Goal: Task Accomplishment & Management: Manage account settings

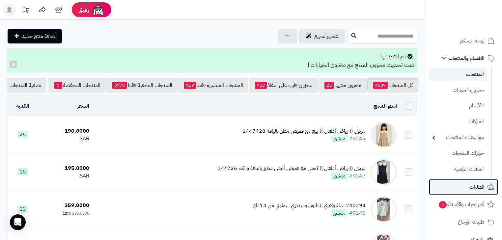
click at [461, 189] on link "الطلبات" at bounding box center [463, 187] width 69 height 16
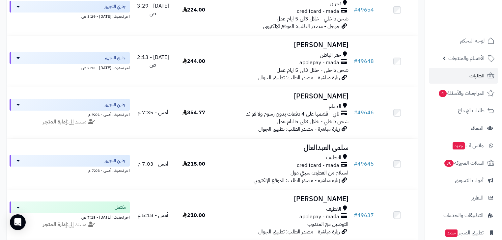
scroll to position [343, 0]
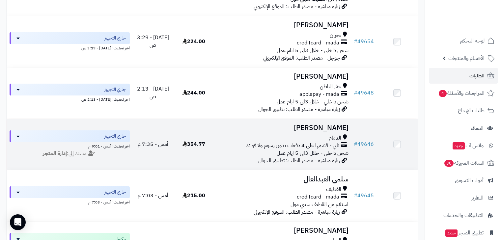
click at [312, 132] on h3 "Asmaa Najim" at bounding box center [283, 128] width 132 height 8
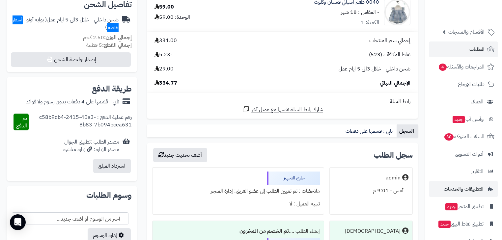
scroll to position [44, 0]
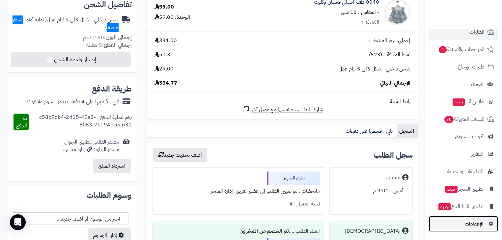
click at [481, 227] on span "الإعدادات" at bounding box center [474, 224] width 19 height 9
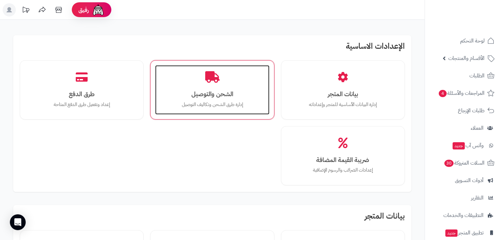
click at [223, 92] on h3 "الشحن والتوصيل" at bounding box center [212, 94] width 101 height 7
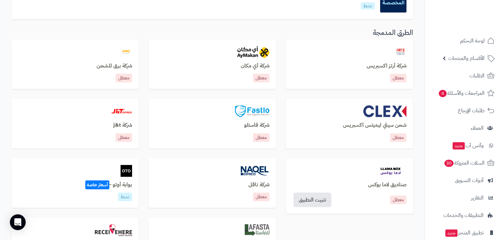
scroll to position [211, 0]
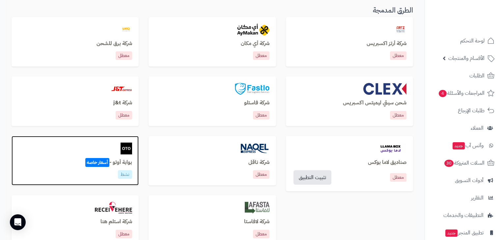
click at [116, 145] on div at bounding box center [75, 149] width 114 height 12
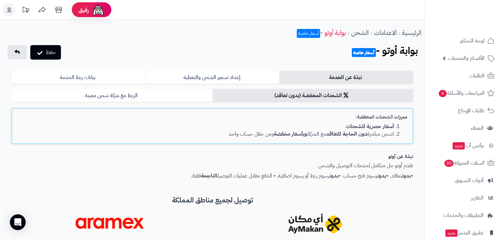
click at [140, 88] on form "نبذة عن الخدمة إعداد تسعير الشحن والتغطية بيانات ربط الخدمة الشحنات المخفضة (بد…" at bounding box center [213, 237] width 402 height 333
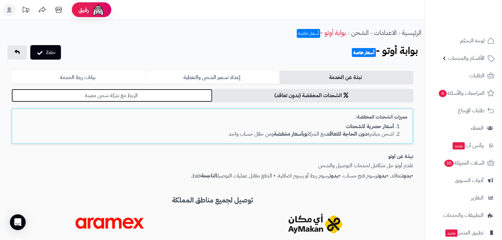
click at [131, 98] on link "الربط مع شركة شحن معينة" at bounding box center [112, 95] width 201 height 13
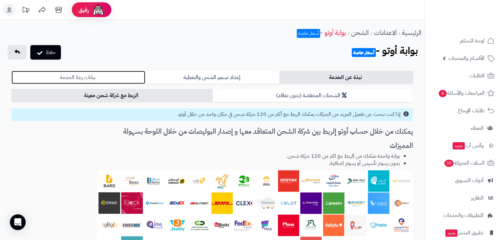
click at [117, 73] on link "بيانات ربط الخدمة" at bounding box center [79, 77] width 134 height 13
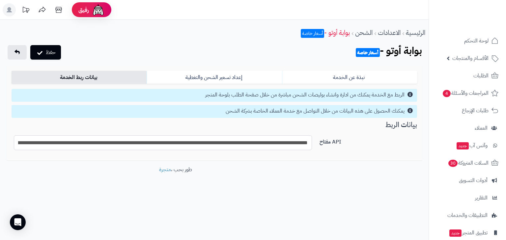
click at [187, 147] on input "**********" at bounding box center [163, 142] width 298 height 15
drag, startPoint x: 187, startPoint y: 147, endPoint x: 203, endPoint y: 143, distance: 17.2
paste input "text"
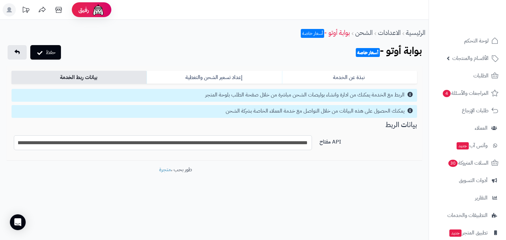
scroll to position [0, -331]
type input "**********"
click at [50, 53] on button "حفظ" at bounding box center [45, 52] width 31 height 15
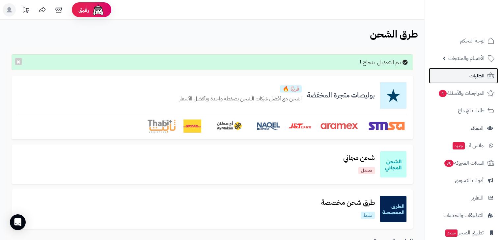
click at [468, 78] on link "الطلبات" at bounding box center [463, 76] width 69 height 16
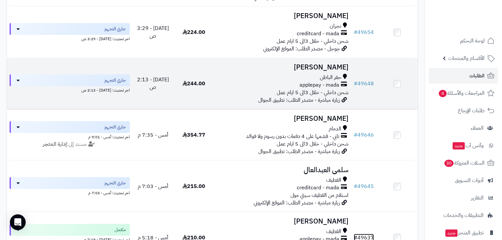
scroll to position [343, 0]
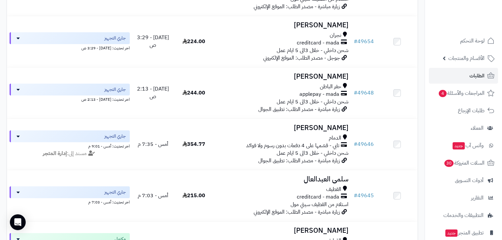
drag, startPoint x: 375, startPoint y: 200, endPoint x: 424, endPoint y: 172, distance: 56.4
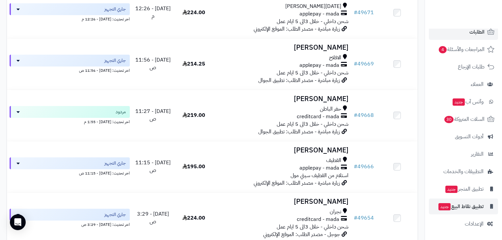
scroll to position [185, 0]
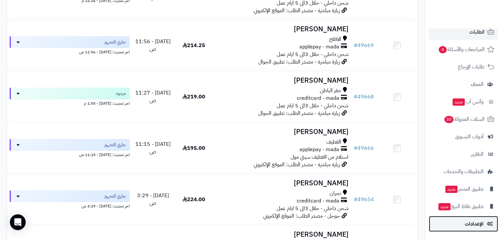
click at [477, 220] on span "الإعدادات" at bounding box center [474, 224] width 19 height 9
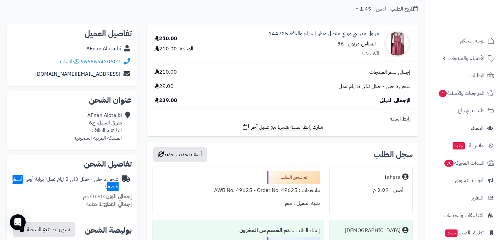
scroll to position [53, 0]
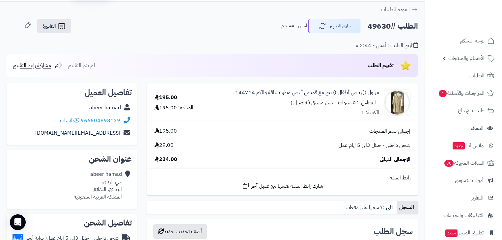
scroll to position [26, 0]
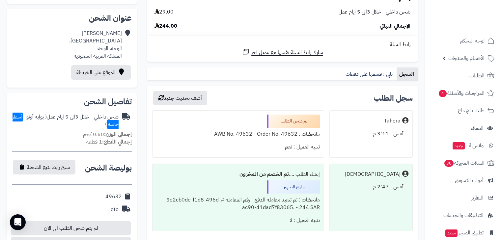
scroll to position [53, 0]
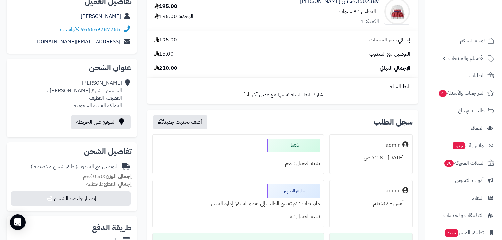
scroll to position [53, 0]
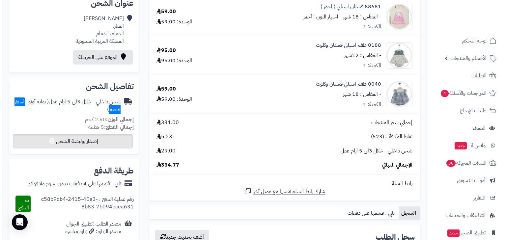
scroll to position [185, 0]
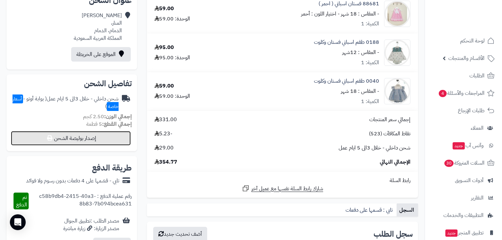
click at [88, 131] on button "إصدار بوليصة الشحن" at bounding box center [71, 138] width 120 height 15
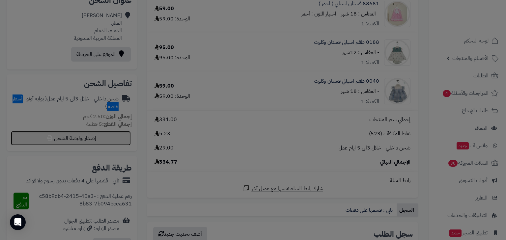
select select "***"
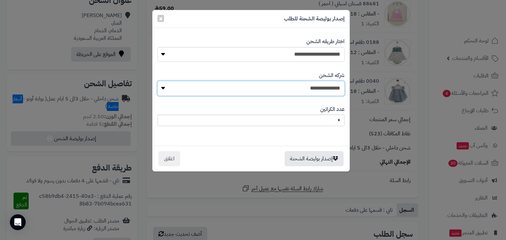
click at [326, 87] on select "**********" at bounding box center [251, 88] width 187 height 15
select select "****"
click at [159, 81] on select "**********" at bounding box center [251, 88] width 187 height 15
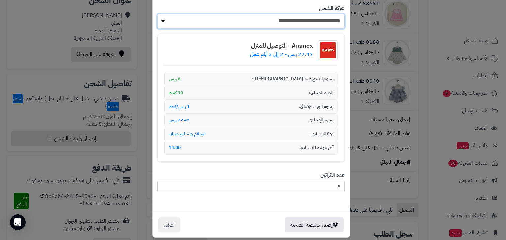
scroll to position [74, 0]
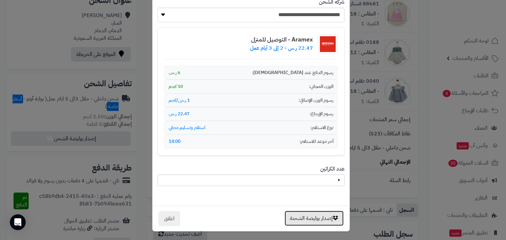
click at [323, 215] on button "إصدار بوليصة الشحنة" at bounding box center [314, 218] width 59 height 15
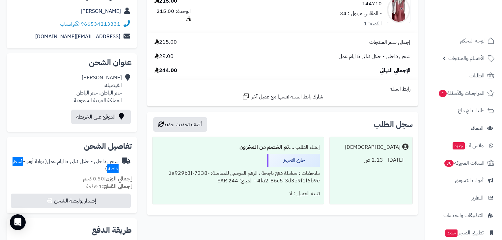
scroll to position [105, 0]
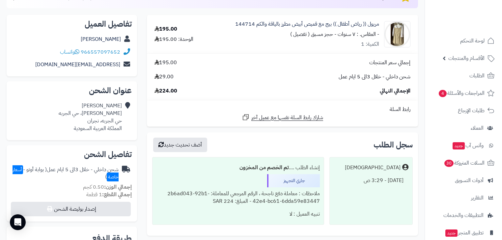
scroll to position [79, 0]
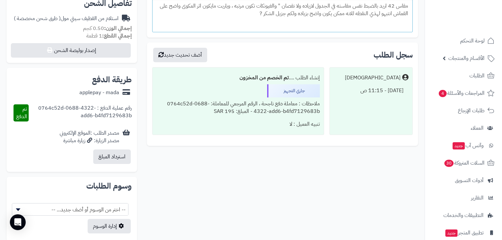
scroll to position [82, 0]
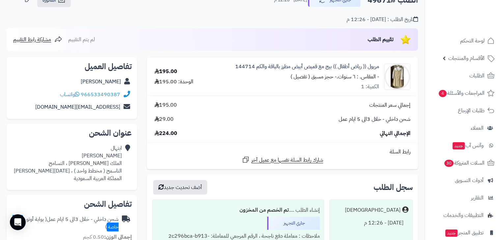
scroll to position [26, 0]
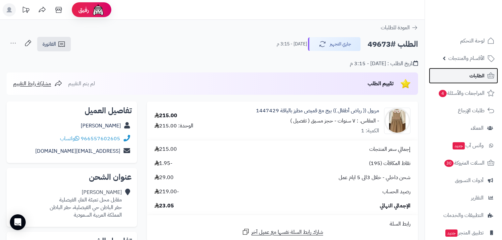
click at [476, 73] on span "الطلبات" at bounding box center [477, 75] width 15 height 9
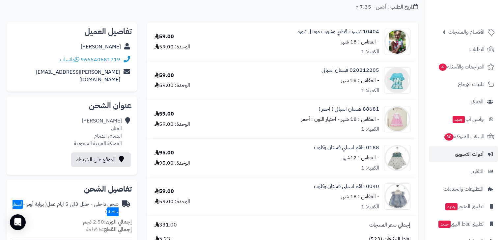
scroll to position [44, 0]
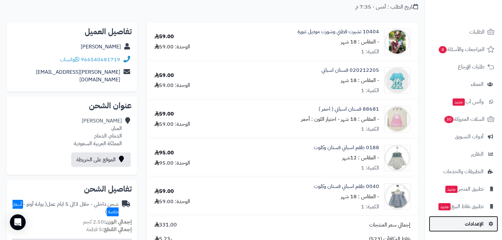
click at [479, 221] on span "الإعدادات" at bounding box center [474, 224] width 19 height 9
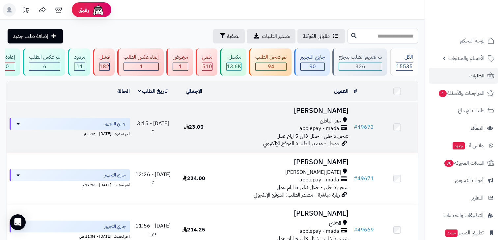
click at [310, 125] on div "حفر الباطن" at bounding box center [283, 121] width 132 height 8
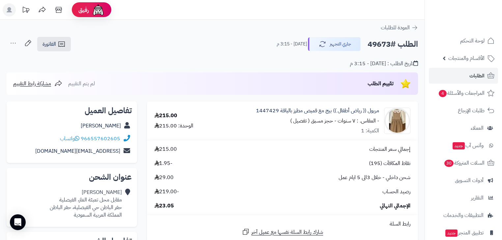
click at [10, 44] on icon at bounding box center [13, 43] width 13 height 13
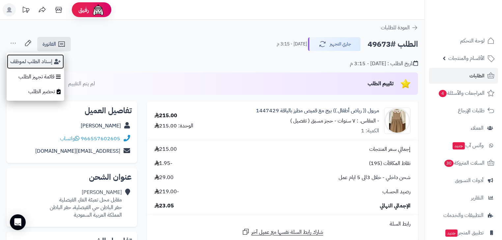
click at [24, 57] on button "إسناد الطلب لموظف" at bounding box center [36, 61] width 58 height 15
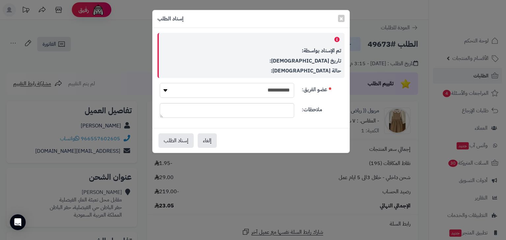
click at [278, 89] on select "**********" at bounding box center [227, 90] width 134 height 15
select select "*"
click at [160, 83] on select "**********" at bounding box center [227, 90] width 134 height 15
click at [189, 138] on button "إسناد الطلب" at bounding box center [176, 140] width 35 height 15
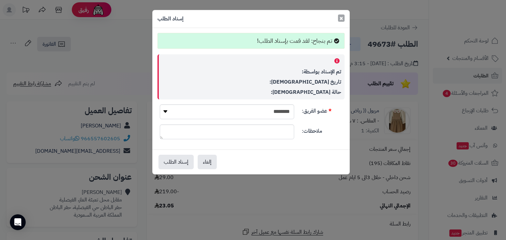
click at [341, 19] on span "×" at bounding box center [342, 18] width 4 height 10
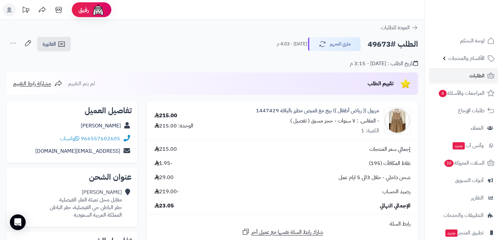
click at [471, 73] on span "الطلبات" at bounding box center [477, 75] width 15 height 9
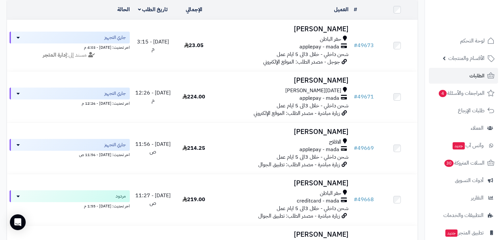
scroll to position [105, 0]
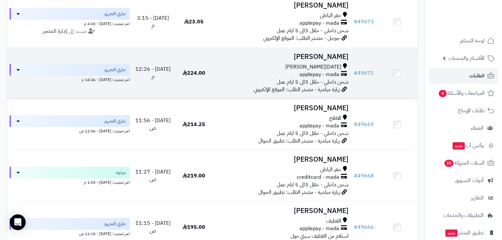
click at [319, 86] on span "شحن داخلي - خلال 3الى 5 ايام عمل" at bounding box center [313, 82] width 72 height 8
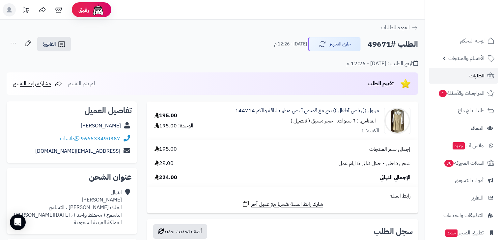
click at [482, 74] on span "الطلبات" at bounding box center [477, 75] width 15 height 9
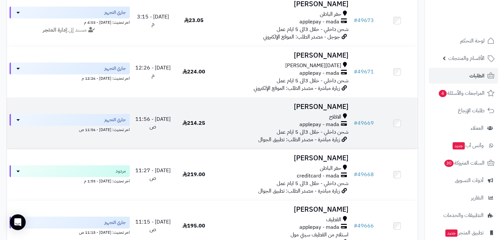
scroll to position [105, 0]
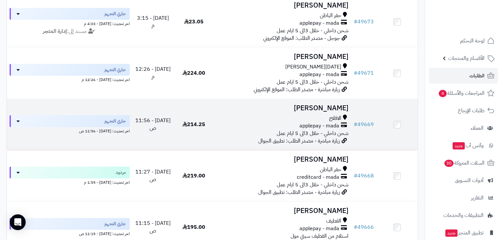
click at [327, 129] on span "applepay - mada" at bounding box center [320, 126] width 40 height 8
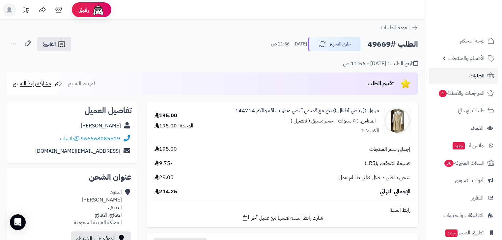
click at [473, 79] on span "الطلبات" at bounding box center [477, 75] width 15 height 9
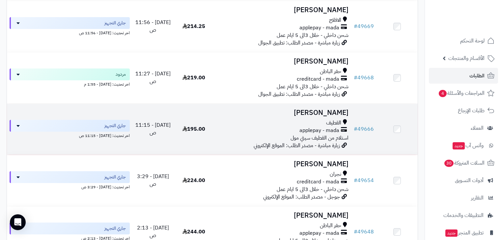
scroll to position [211, 0]
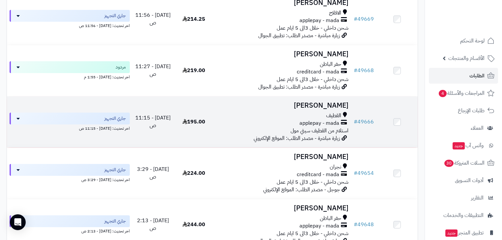
click at [322, 139] on span "زيارة مباشرة - مصدر الطلب: الموقع الإلكتروني" at bounding box center [297, 138] width 86 height 8
click at [327, 127] on span "applepay - mada" at bounding box center [320, 124] width 40 height 8
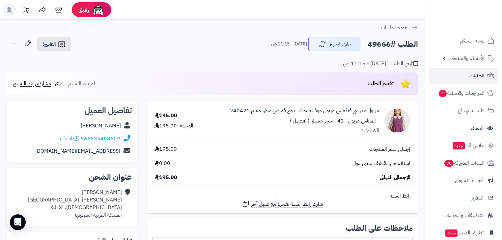
click at [14, 42] on icon at bounding box center [13, 43] width 13 height 13
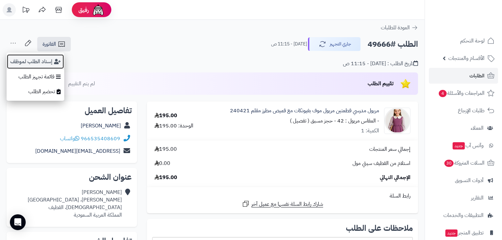
click at [28, 66] on button "إسناد الطلب لموظف" at bounding box center [36, 61] width 58 height 15
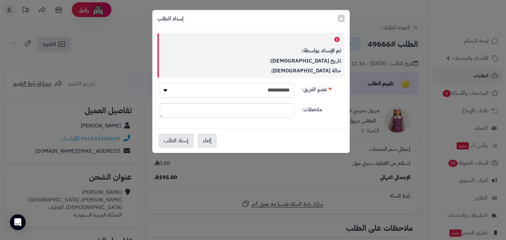
click at [291, 84] on select "**********" at bounding box center [227, 90] width 134 height 15
select select "*"
click at [160, 83] on select "**********" at bounding box center [227, 90] width 134 height 15
click at [165, 139] on button "إسناد الطلب" at bounding box center [176, 140] width 35 height 15
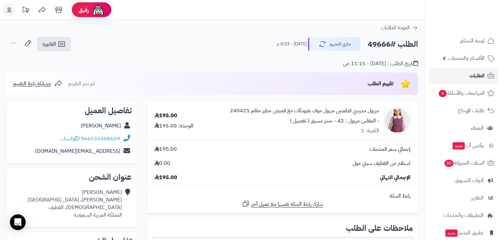
click at [484, 76] on span "الطلبات" at bounding box center [477, 75] width 15 height 9
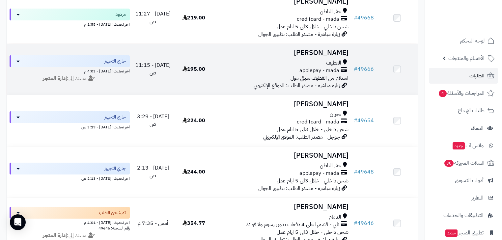
scroll to position [290, 0]
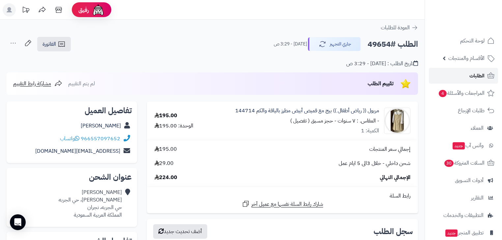
click at [486, 81] on link "الطلبات" at bounding box center [463, 76] width 69 height 16
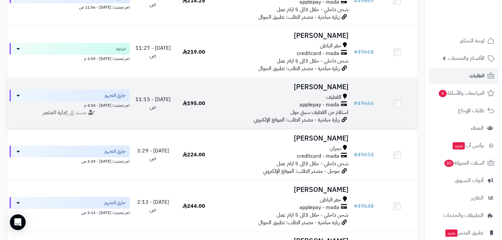
scroll to position [264, 0]
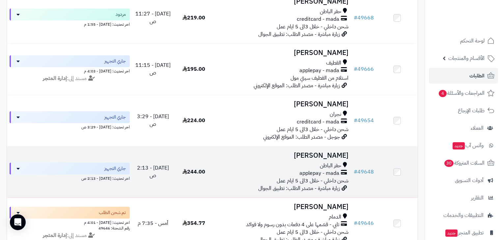
click at [335, 160] on h3 "[PERSON_NAME]" at bounding box center [283, 156] width 132 height 8
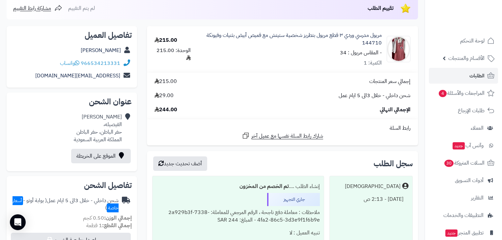
scroll to position [79, 0]
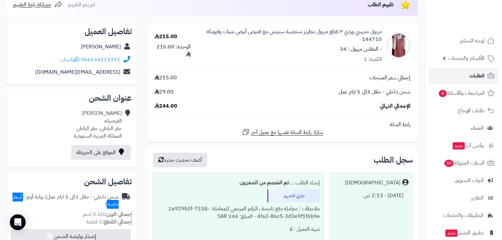
click at [463, 72] on link "الطلبات" at bounding box center [463, 76] width 69 height 16
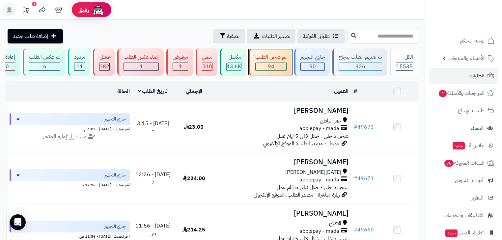
click at [262, 59] on div "تم شحن الطلب" at bounding box center [270, 57] width 31 height 8
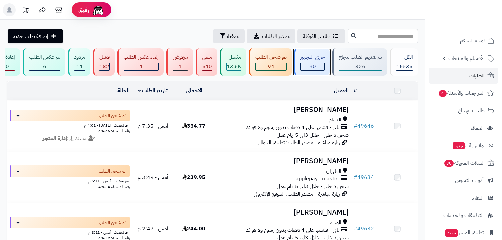
click at [318, 66] on div "90" at bounding box center [313, 67] width 24 height 8
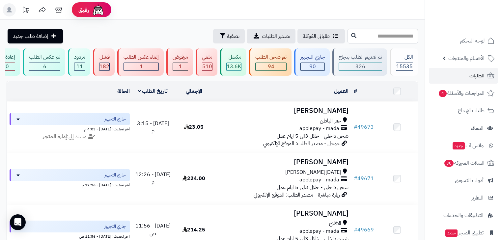
click at [9, 10] on icon at bounding box center [9, 9] width 5 height 5
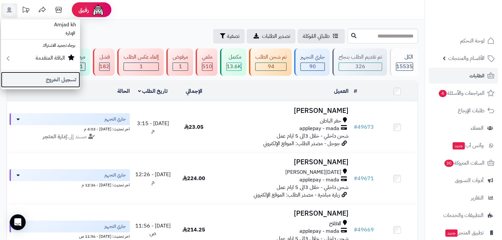
click at [57, 83] on link "تسجيل الخروج" at bounding box center [40, 80] width 79 height 16
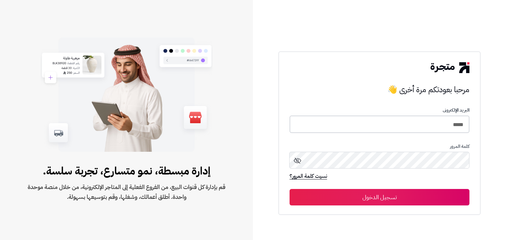
click at [424, 124] on input "*****" at bounding box center [380, 124] width 180 height 17
type input "*****"
click at [423, 197] on button "تسجيل الدخول" at bounding box center [380, 197] width 180 height 16
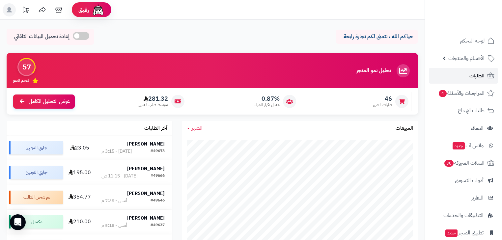
click at [479, 75] on span "الطلبات" at bounding box center [477, 75] width 15 height 9
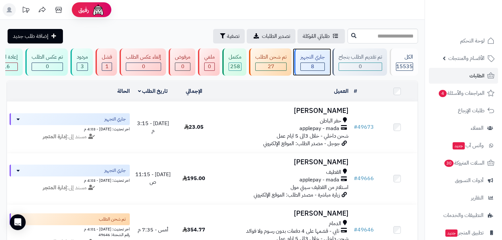
click at [328, 71] on div "جاري التجهيز 8" at bounding box center [312, 61] width 36 height 27
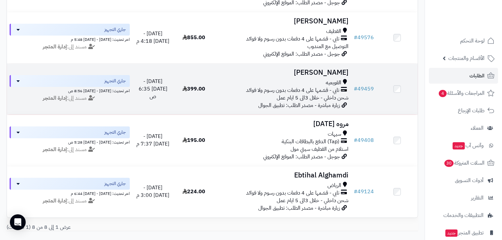
scroll to position [294, 0]
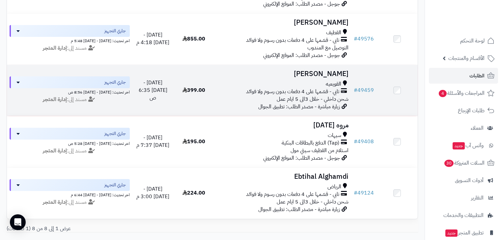
click at [335, 88] on span "القويعيه" at bounding box center [333, 84] width 15 height 8
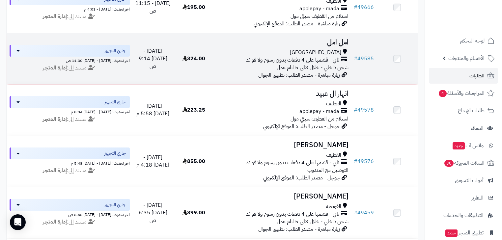
scroll to position [162, 0]
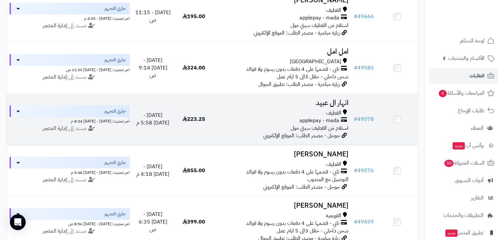
click at [331, 101] on td "انهار ال [PERSON_NAME] applepay - mada استلام من القطيف سيتي مول جوجل - مصدر ال…" at bounding box center [283, 119] width 137 height 51
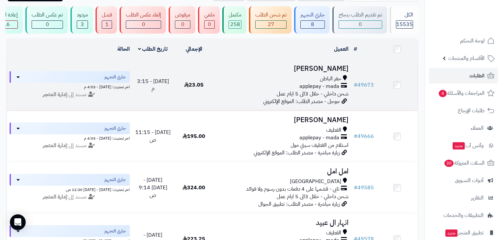
scroll to position [30, 0]
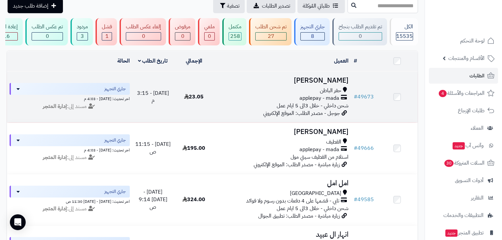
click at [327, 92] on span "حفر الباطن" at bounding box center [330, 91] width 21 height 8
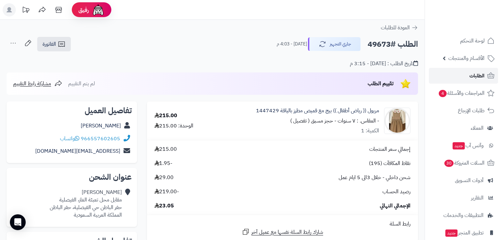
click at [473, 75] on span "الطلبات" at bounding box center [477, 75] width 15 height 9
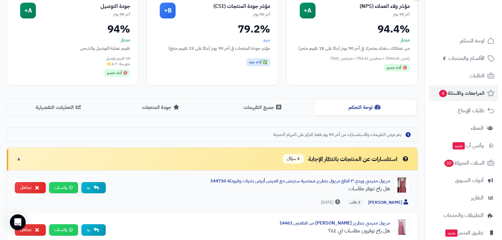
scroll to position [76, 0]
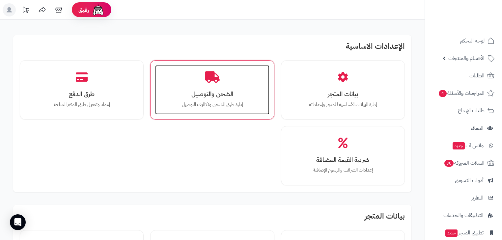
click at [195, 93] on h3 "الشحن والتوصيل" at bounding box center [212, 94] width 101 height 7
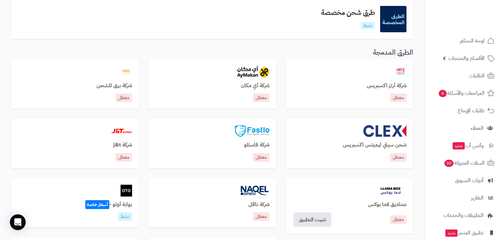
scroll to position [185, 0]
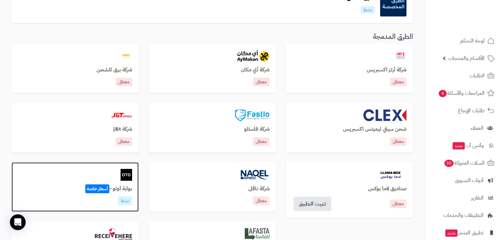
click at [130, 183] on div "بوابة أوتو - أسعار خاصة نشط" at bounding box center [75, 188] width 127 height 50
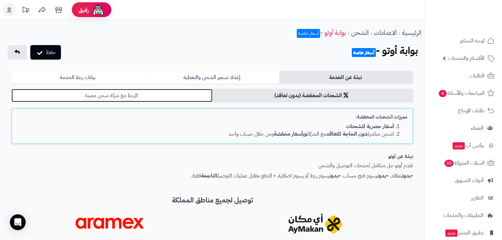
click at [129, 102] on link "الربط مع شركة شحن معينة" at bounding box center [112, 95] width 201 height 13
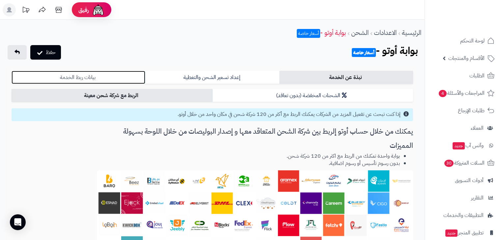
click at [137, 74] on link "بيانات ربط الخدمة" at bounding box center [79, 77] width 134 height 13
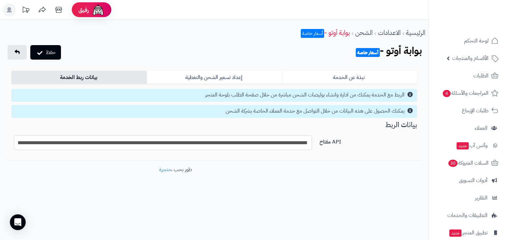
click at [266, 143] on input "**********" at bounding box center [163, 142] width 298 height 15
click at [52, 55] on button "حفظ" at bounding box center [45, 52] width 31 height 15
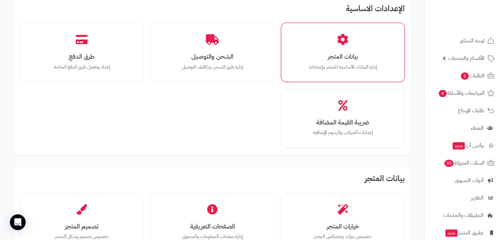
scroll to position [53, 0]
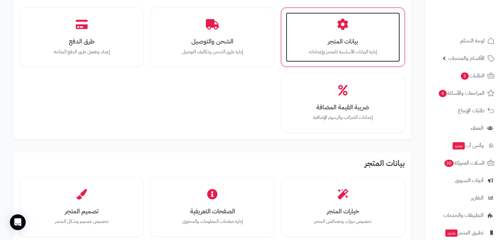
click at [339, 38] on h3 "بيانات المتجر" at bounding box center [343, 41] width 101 height 7
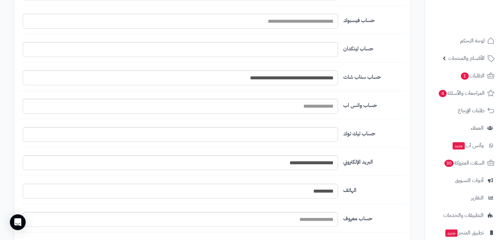
scroll to position [784, 0]
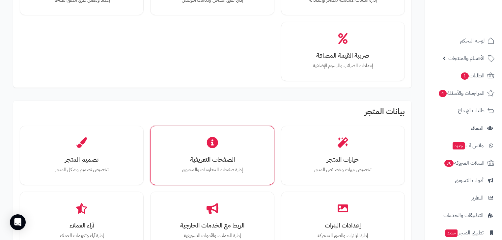
scroll to position [105, 0]
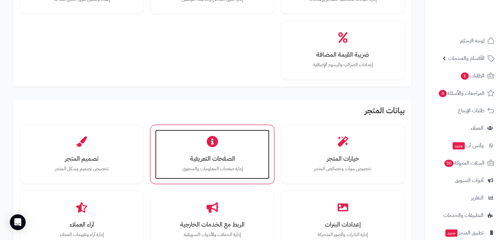
click at [233, 174] on div "الصفحات التعريفية إدارة صفحات المعلومات والمحتوى" at bounding box center [212, 154] width 114 height 49
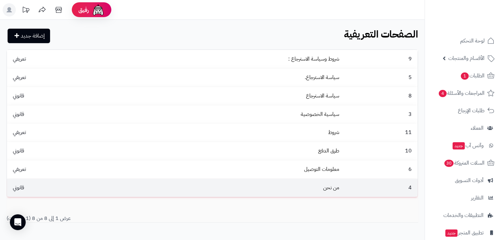
click at [65, 194] on td "قانوني" at bounding box center [58, 188] width 103 height 18
click at [336, 190] on link "من نحن" at bounding box center [331, 188] width 16 height 8
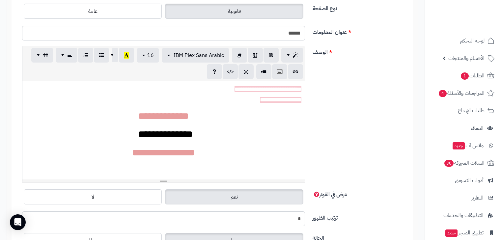
drag, startPoint x: 111, startPoint y: 129, endPoint x: 151, endPoint y: 128, distance: 39.2
click at [117, 134] on h2 "**********" at bounding box center [166, 134] width 272 height 15
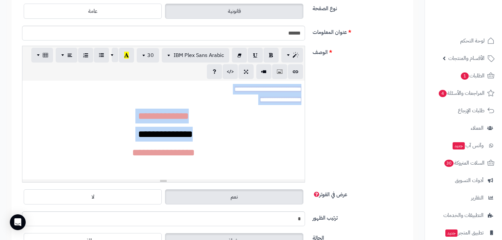
drag, startPoint x: 117, startPoint y: 134, endPoint x: 302, endPoint y: 89, distance: 190.4
click at [302, 89] on div "**********" at bounding box center [163, 130] width 283 height 99
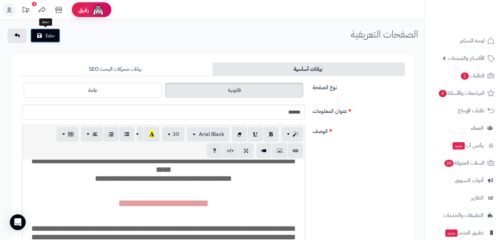
click at [55, 36] on button "حفظ" at bounding box center [45, 35] width 30 height 15
